Goal: Find specific page/section: Find specific page/section

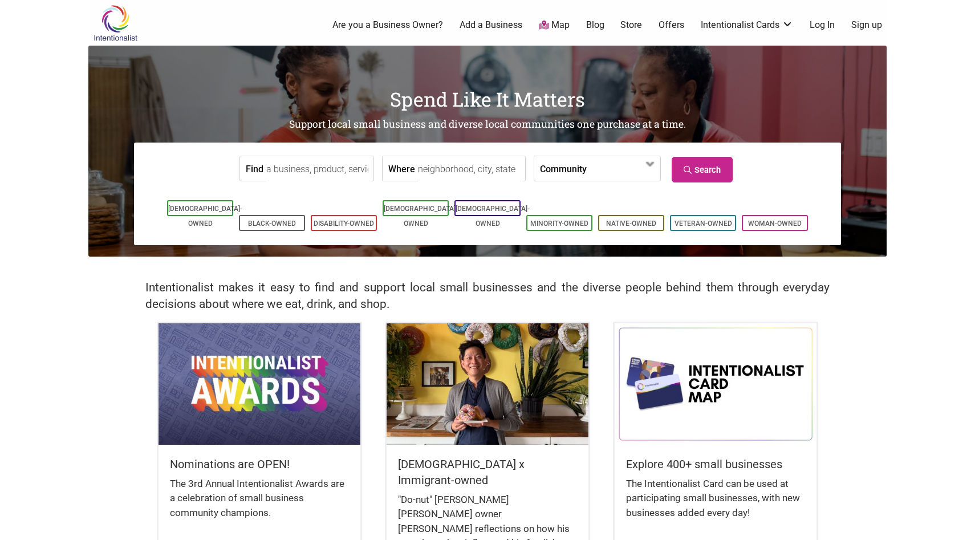
click at [486, 166] on input "Where" at bounding box center [470, 169] width 104 height 26
type input "[GEOGRAPHIC_DATA], [GEOGRAPHIC_DATA], [GEOGRAPHIC_DATA]"
click at [542, 164] on label "Community" at bounding box center [563, 168] width 47 height 25
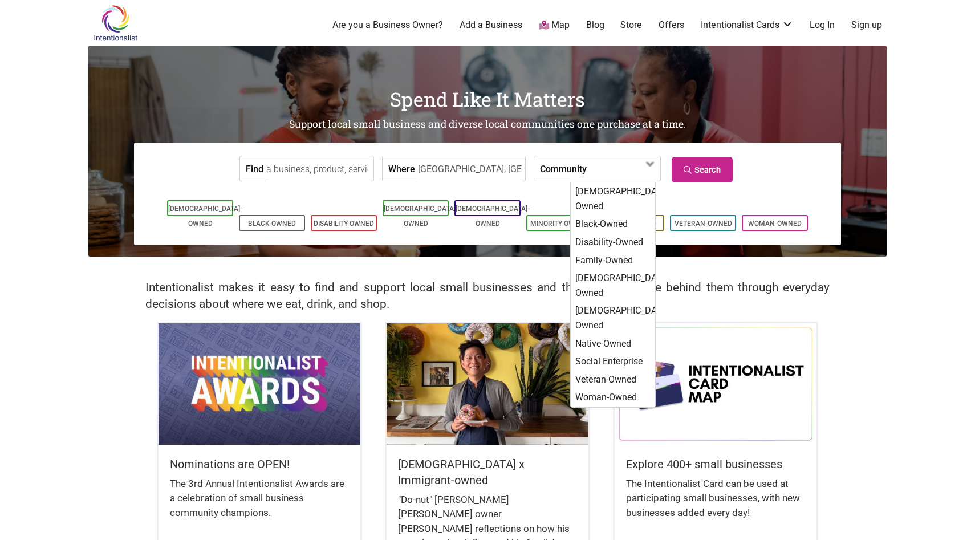
click at [543, 168] on label "Community" at bounding box center [563, 168] width 47 height 25
click at [289, 170] on input "Find" at bounding box center [318, 169] width 104 height 26
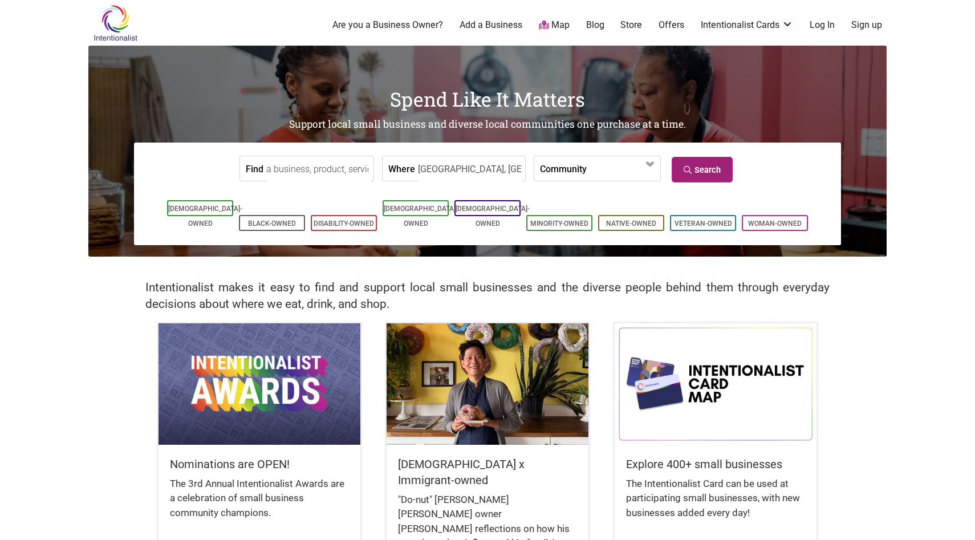
click at [708, 176] on link "Search" at bounding box center [701, 170] width 61 height 26
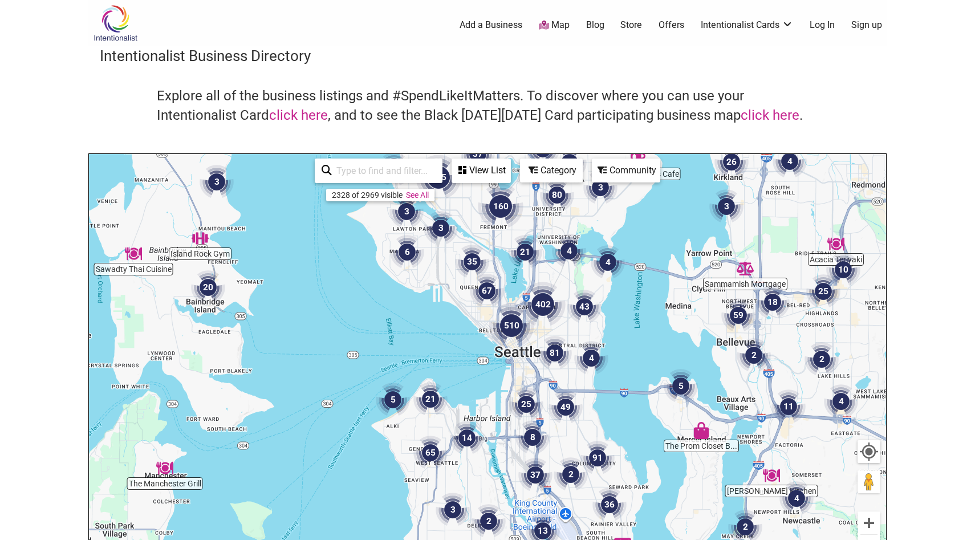
drag, startPoint x: 618, startPoint y: 403, endPoint x: 580, endPoint y: 357, distance: 59.5
click at [580, 357] on img "4" at bounding box center [591, 358] width 34 height 34
